Goal: Task Accomplishment & Management: Complete application form

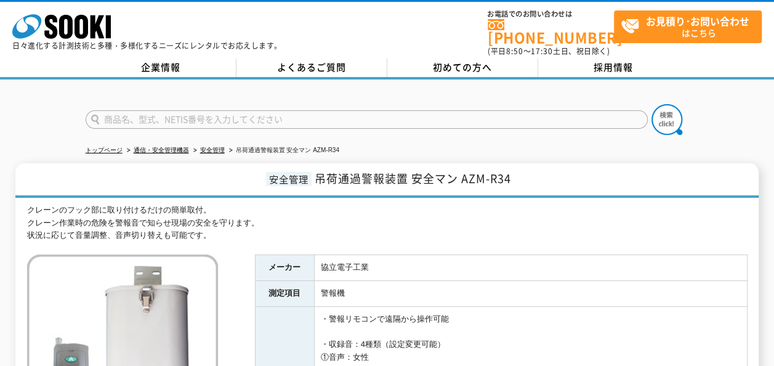
scroll to position [185, 0]
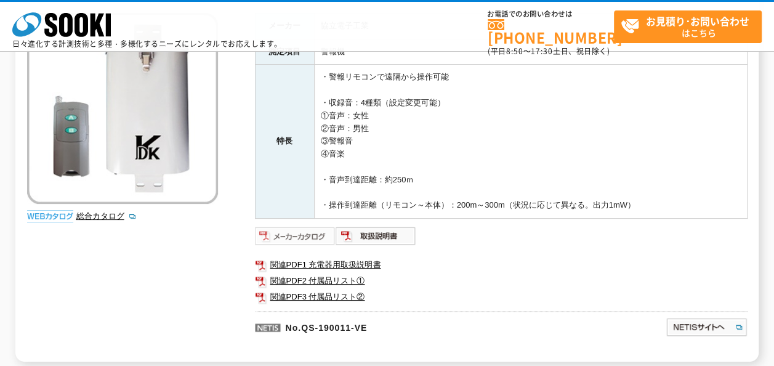
click at [311, 238] on img at bounding box center [295, 236] width 81 height 20
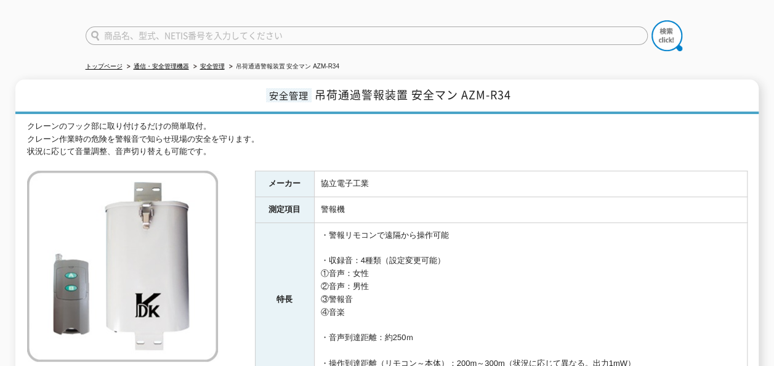
scroll to position [0, 0]
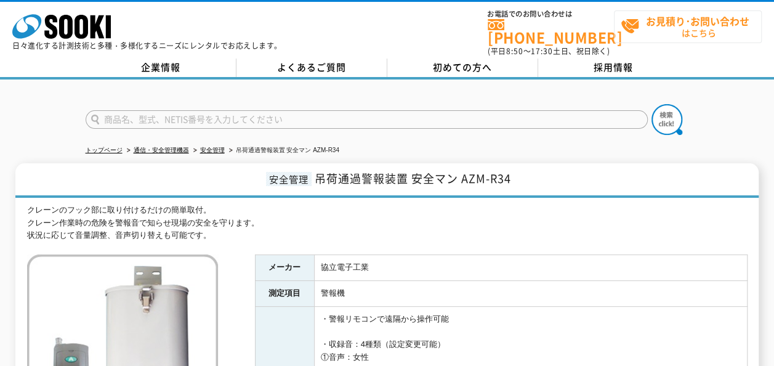
click at [665, 27] on span "お見積り･お問い合わせ はこちら" at bounding box center [691, 26] width 140 height 31
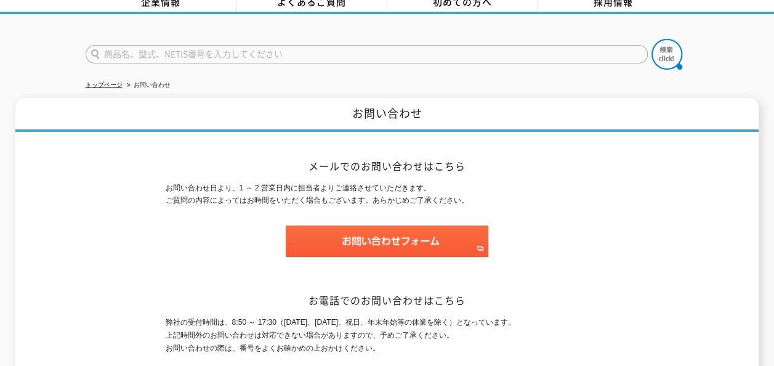
scroll to position [123, 0]
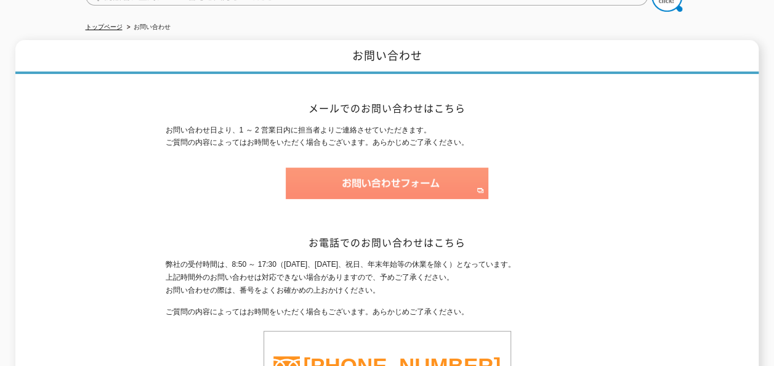
click at [408, 170] on img at bounding box center [387, 183] width 203 height 31
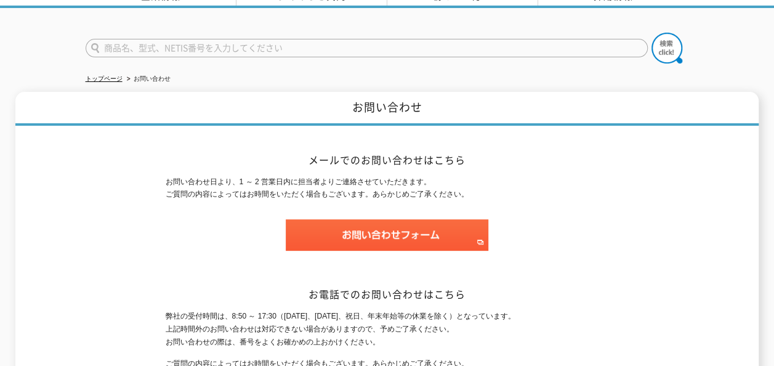
scroll to position [0, 0]
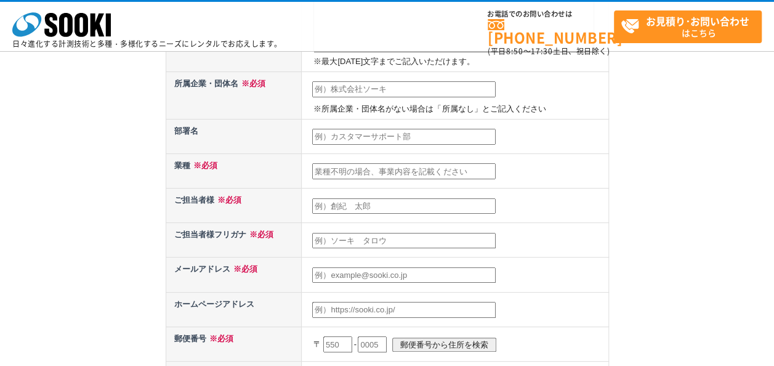
scroll to position [308, 0]
